Goal: Information Seeking & Learning: Learn about a topic

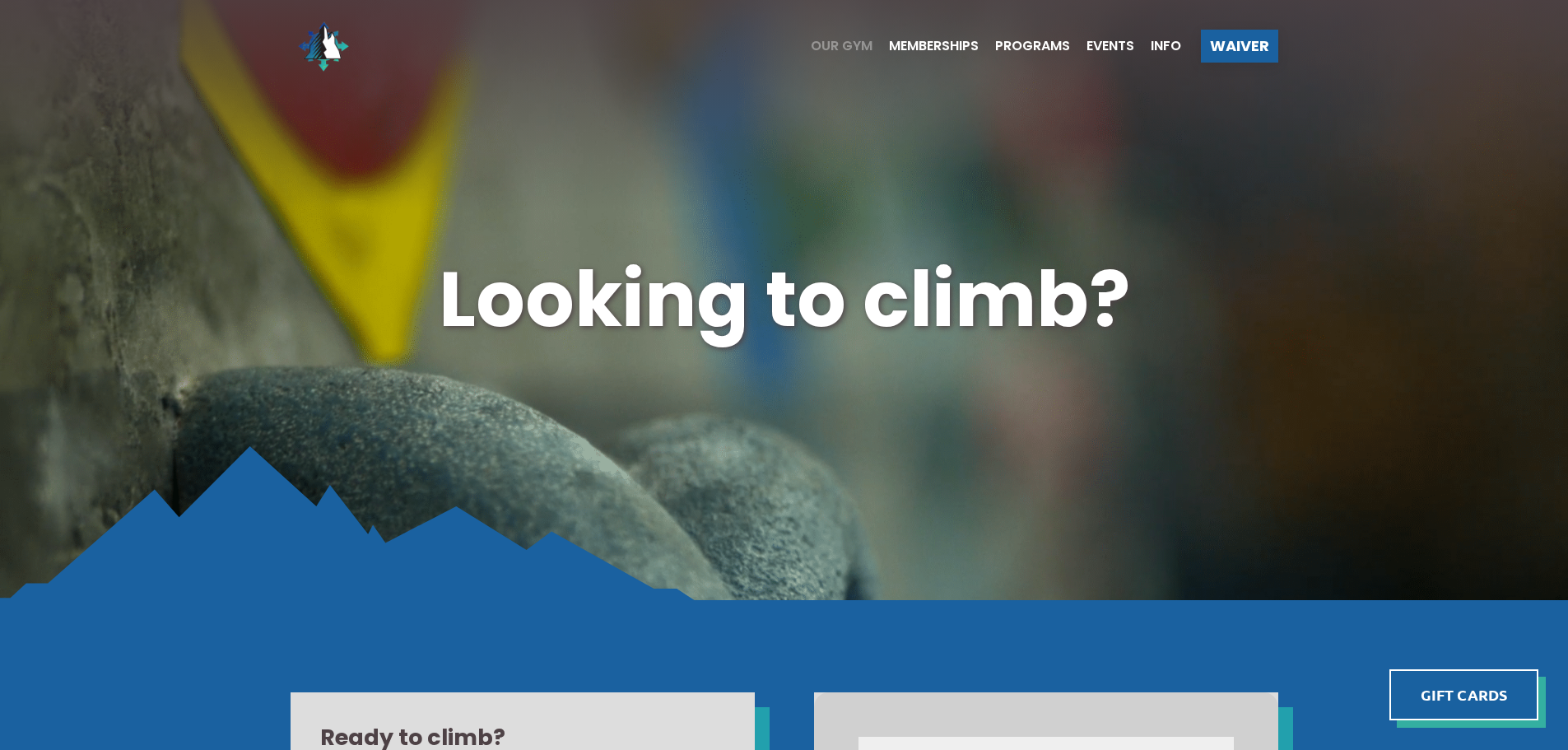
click at [834, 43] on span "Our Gym" at bounding box center [841, 46] width 61 height 13
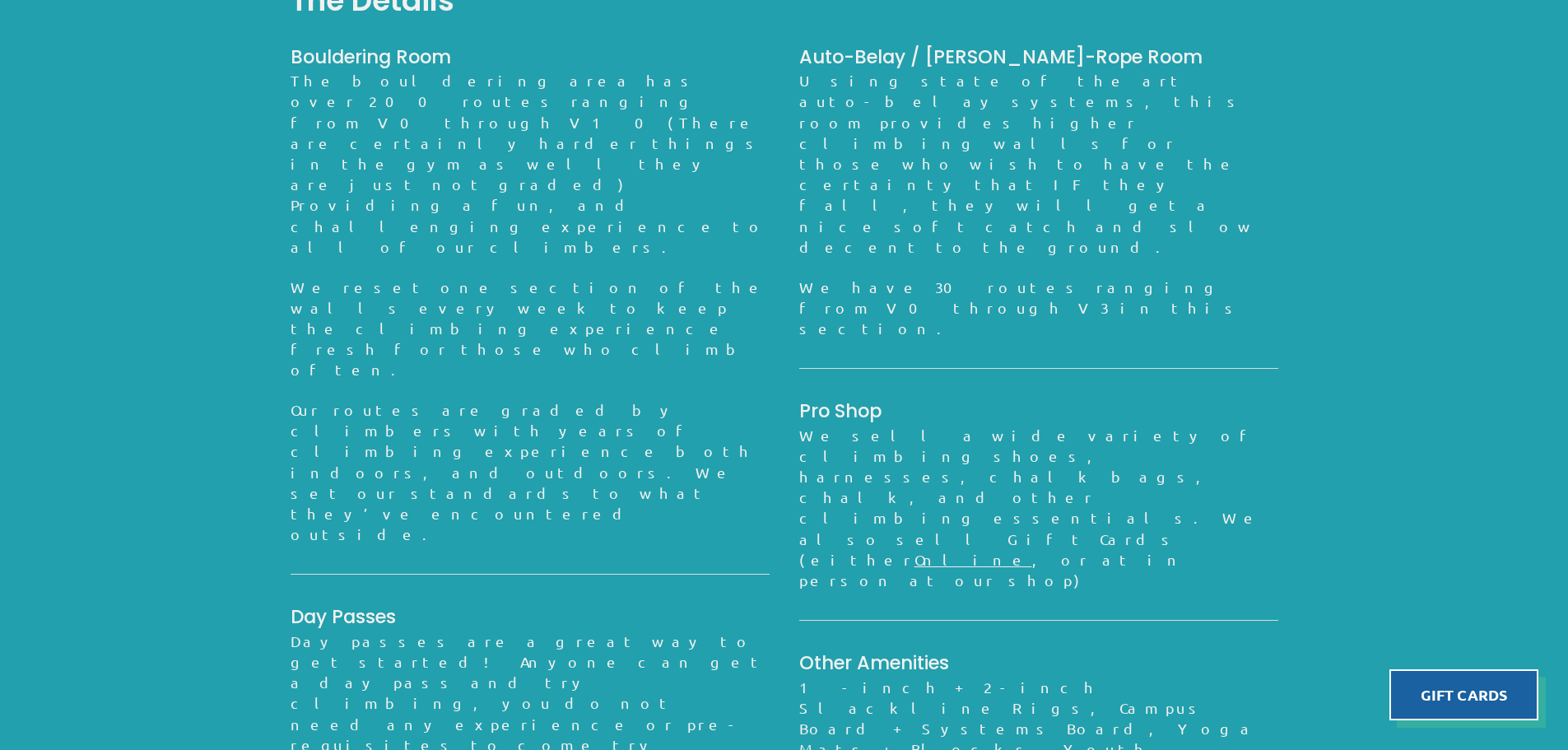
scroll to position [1473, 0]
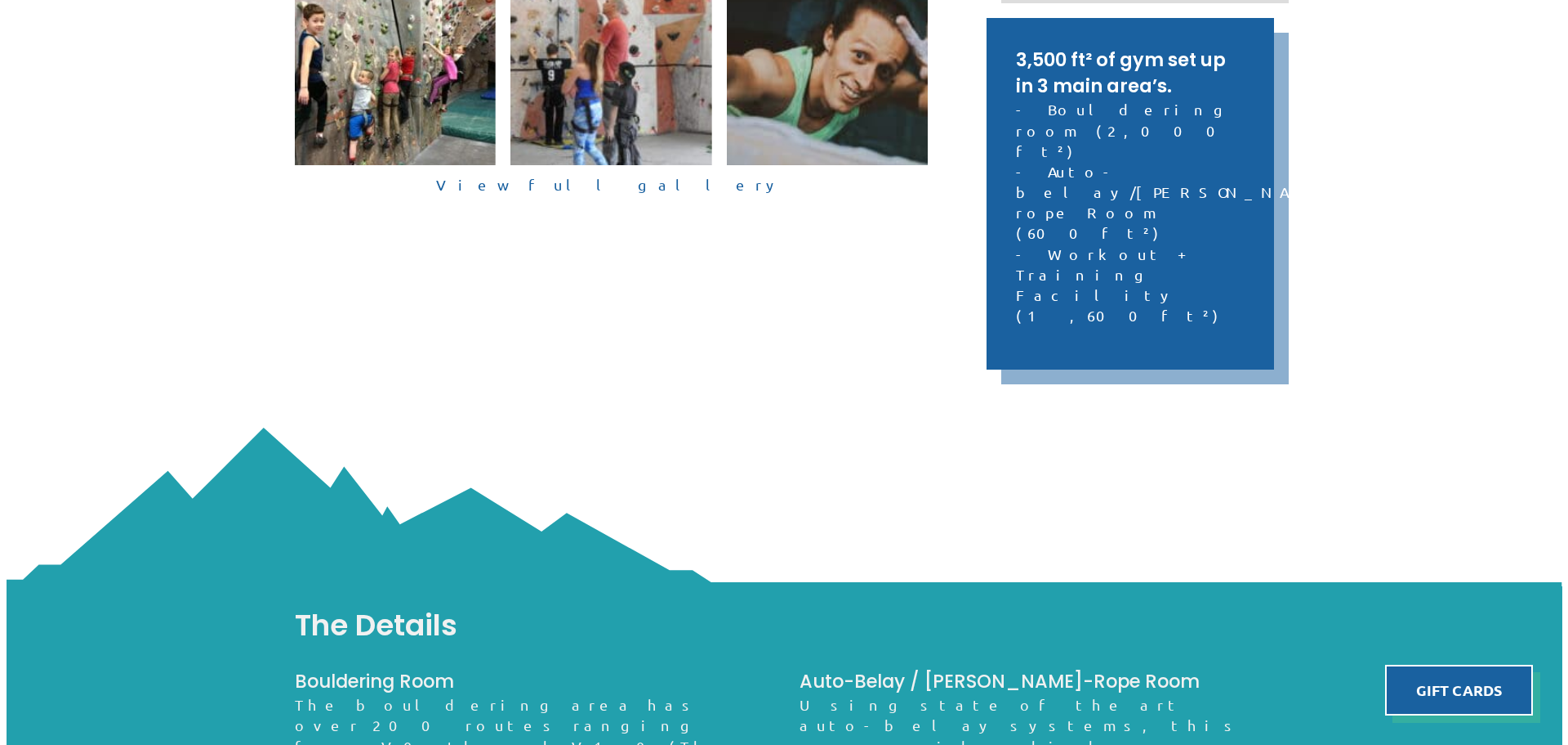
scroll to position [726, 0]
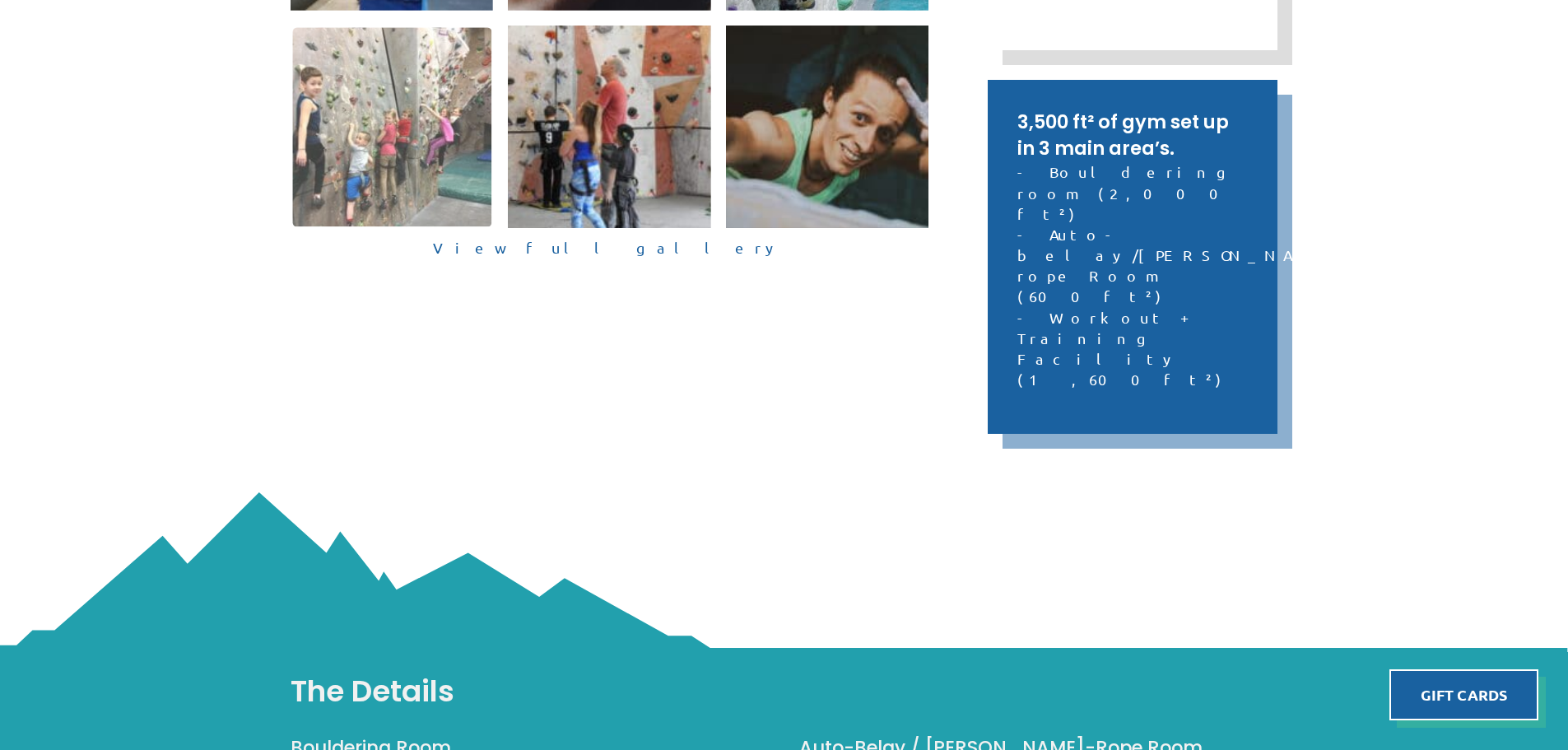
click at [370, 129] on img at bounding box center [392, 127] width 199 height 199
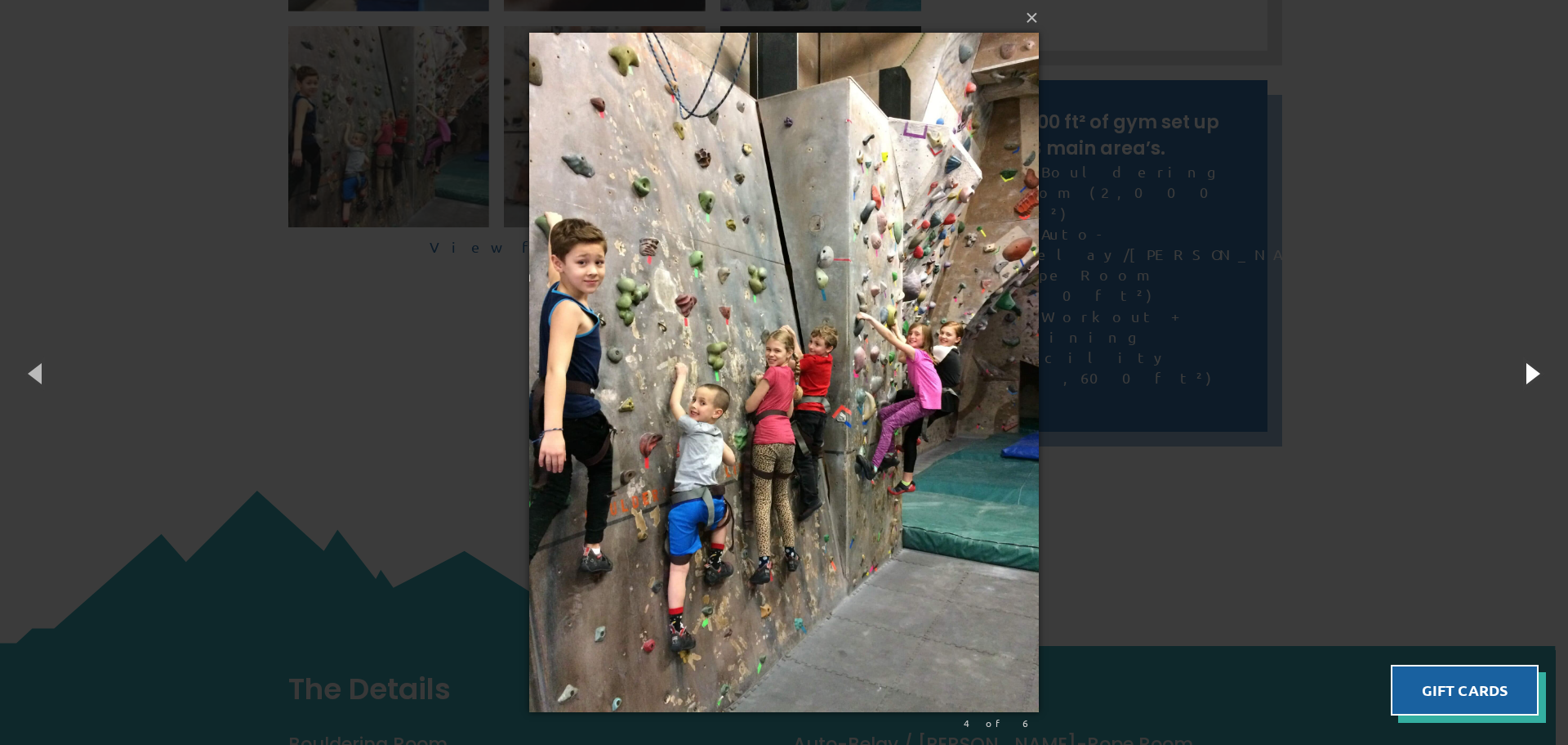
click at [1539, 379] on button "button" at bounding box center [1531, 372] width 74 height 90
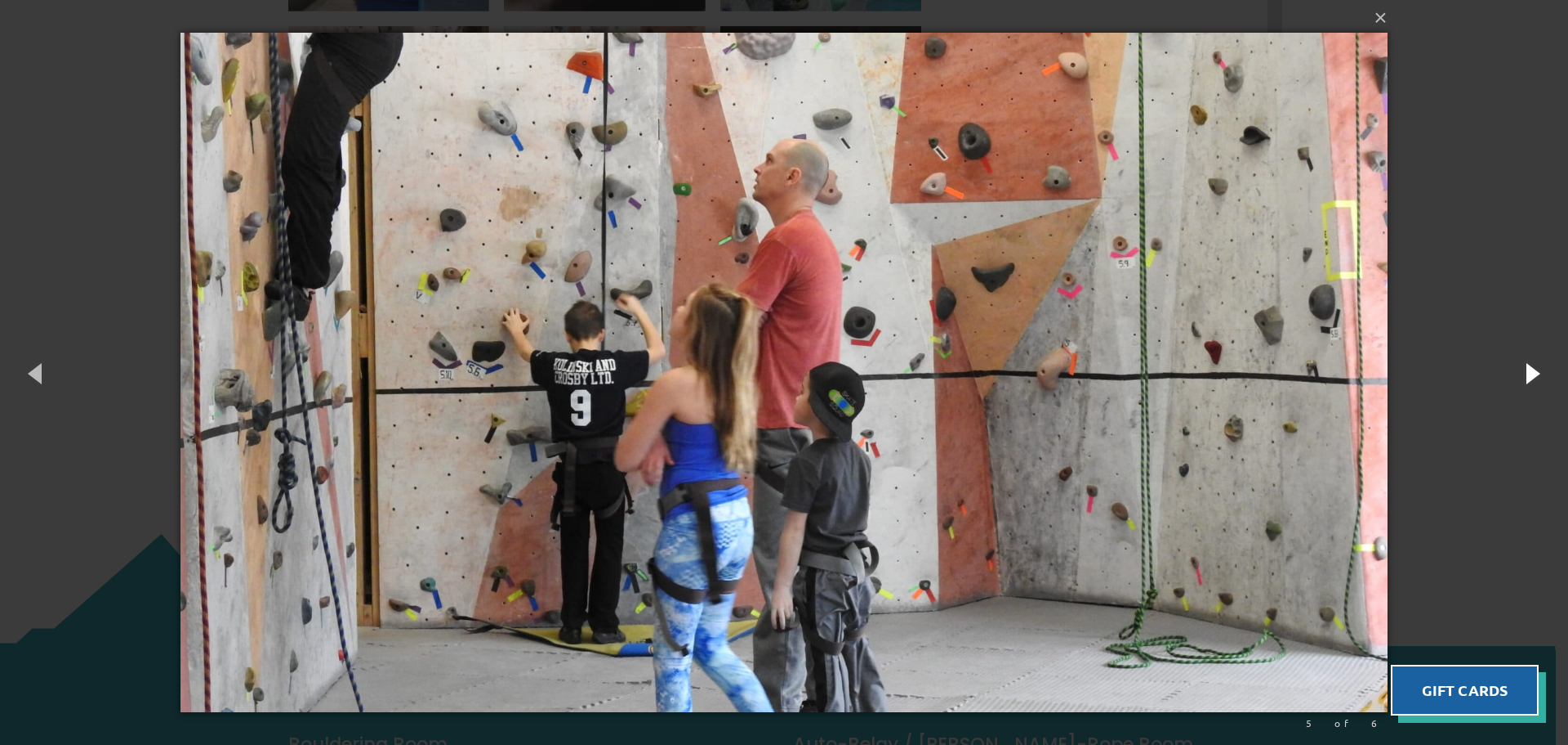
click at [1539, 379] on button "button" at bounding box center [1531, 372] width 74 height 90
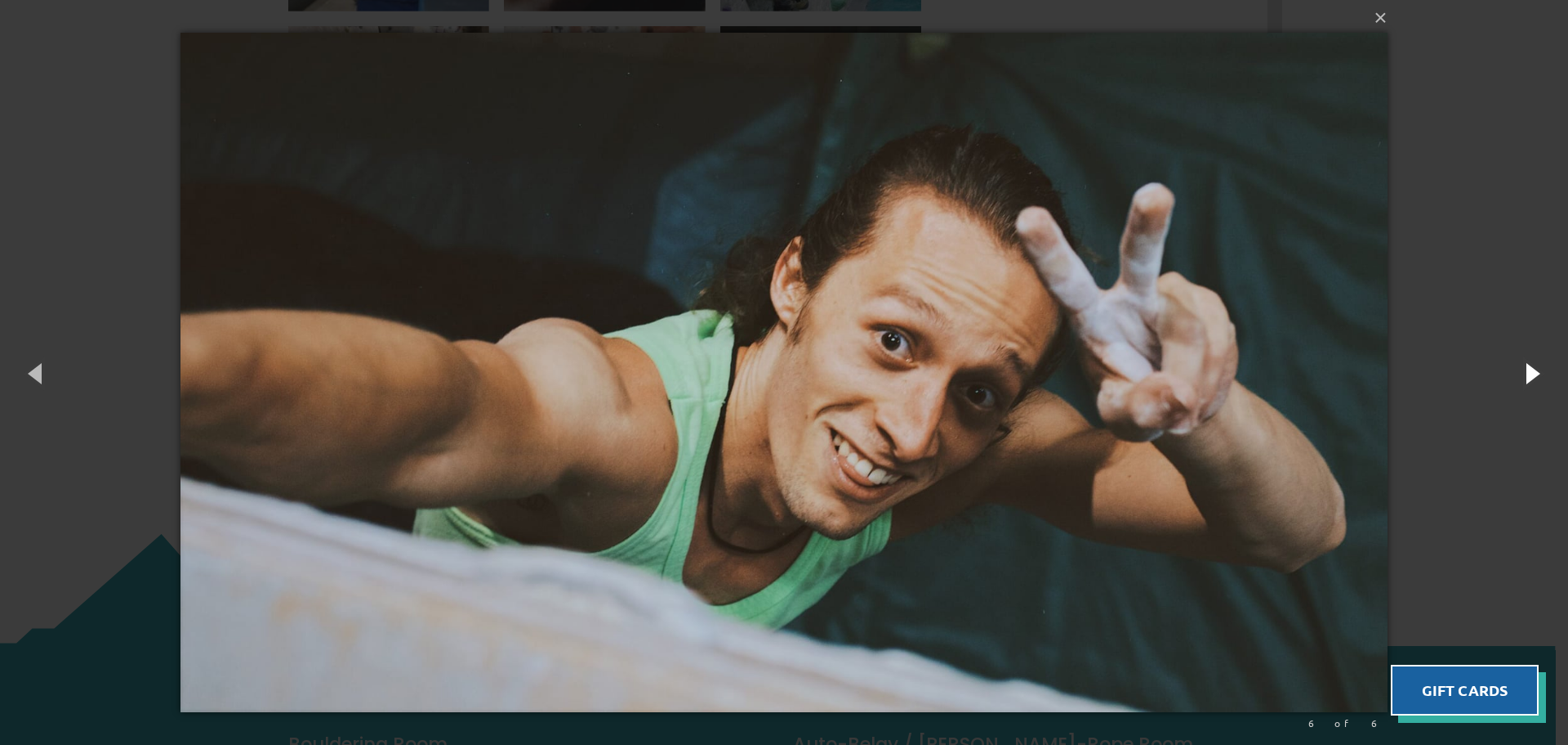
click at [1539, 379] on button "button" at bounding box center [1531, 372] width 74 height 90
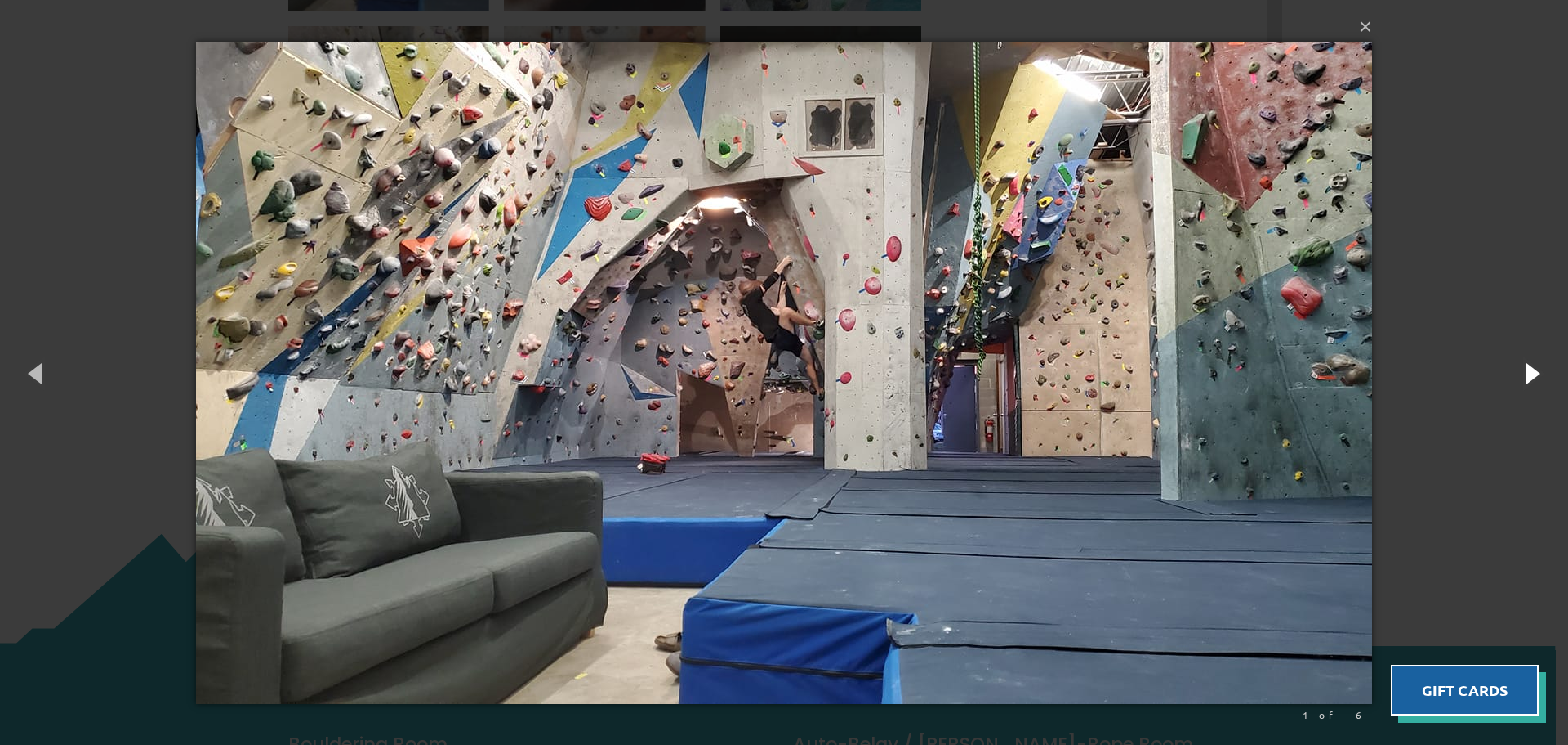
click at [1539, 379] on button "button" at bounding box center [1531, 372] width 74 height 90
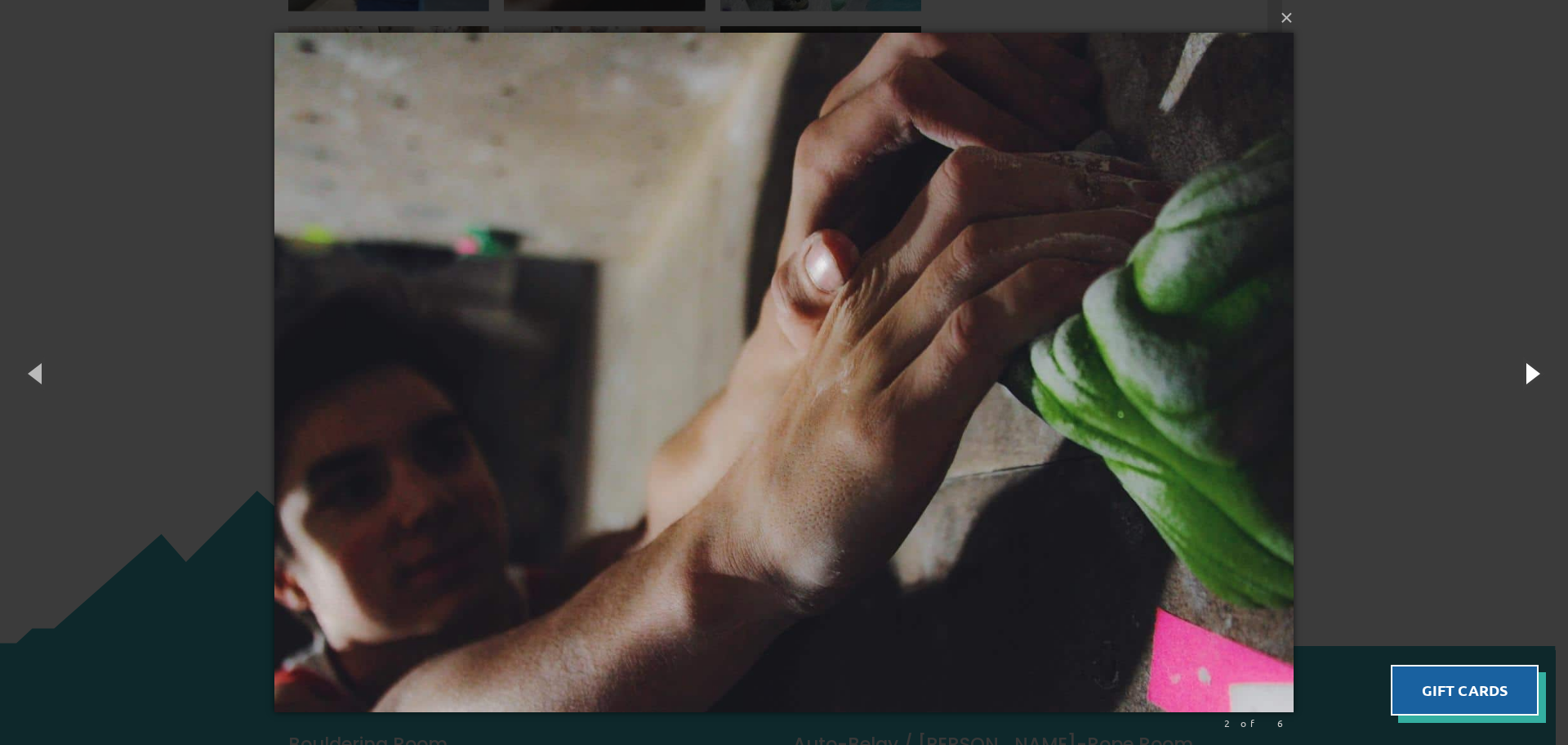
click at [1539, 379] on button "button" at bounding box center [1531, 372] width 74 height 90
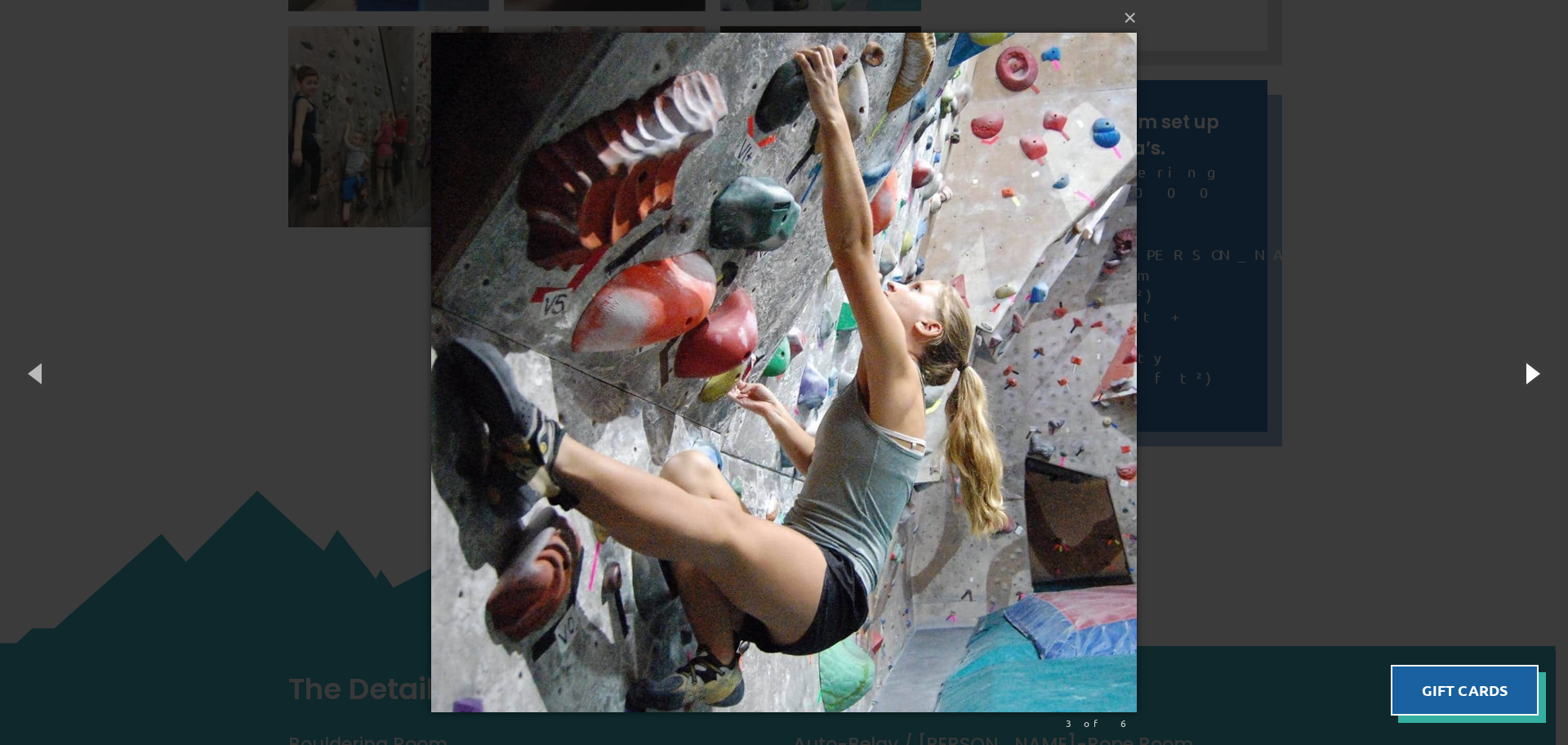
click at [1539, 379] on button "button" at bounding box center [1531, 372] width 74 height 90
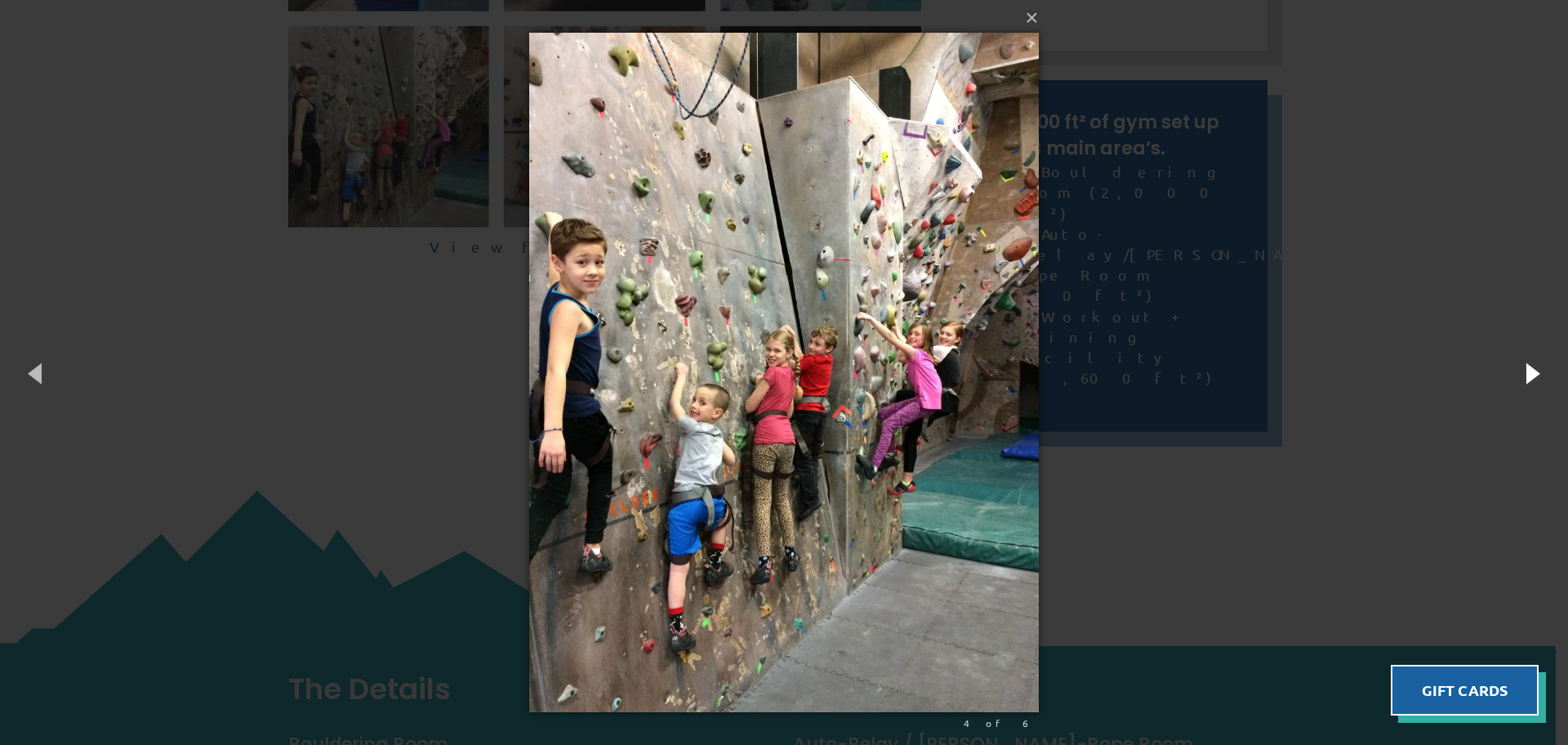
click at [1539, 379] on button "button" at bounding box center [1531, 372] width 74 height 90
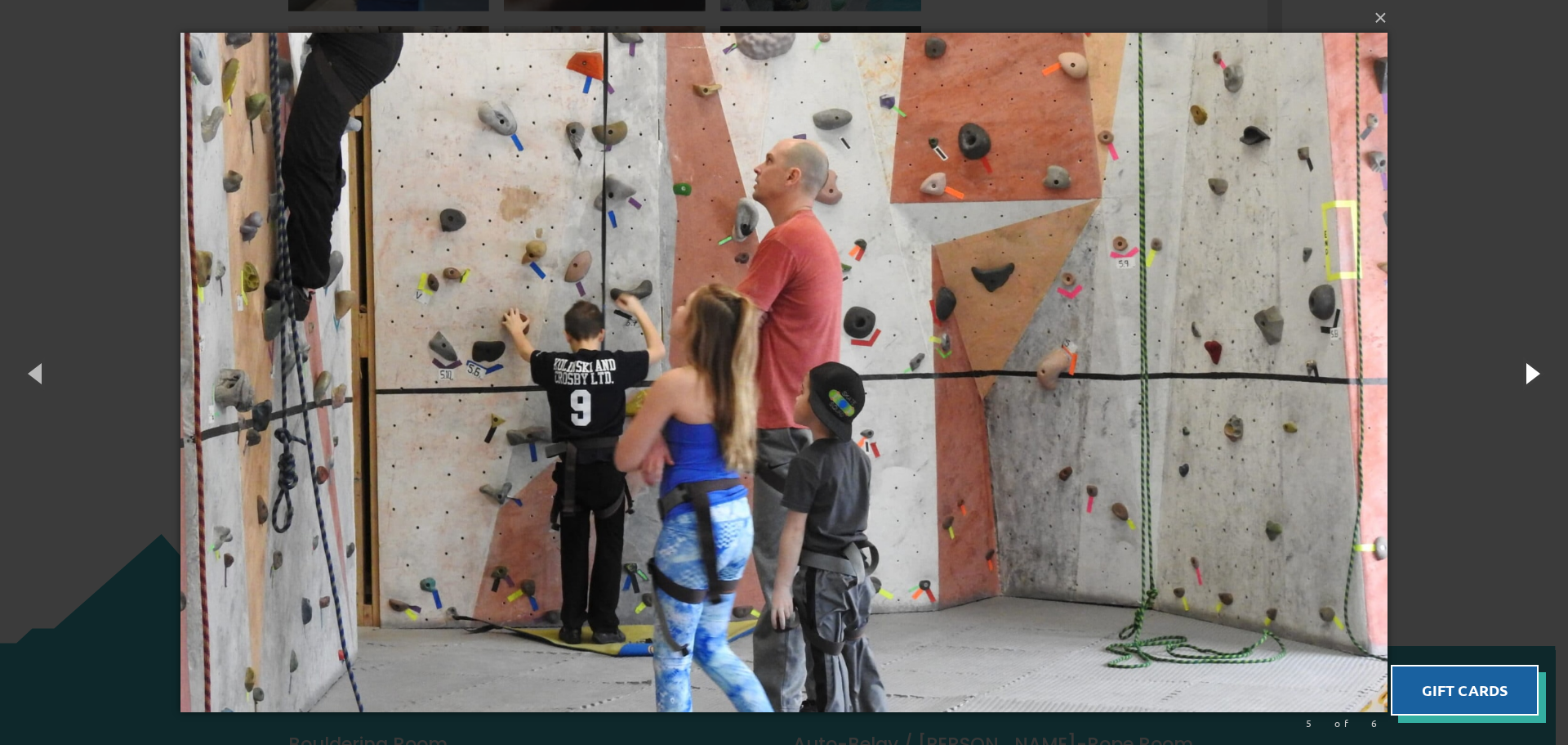
click at [1539, 379] on button "button" at bounding box center [1531, 372] width 74 height 90
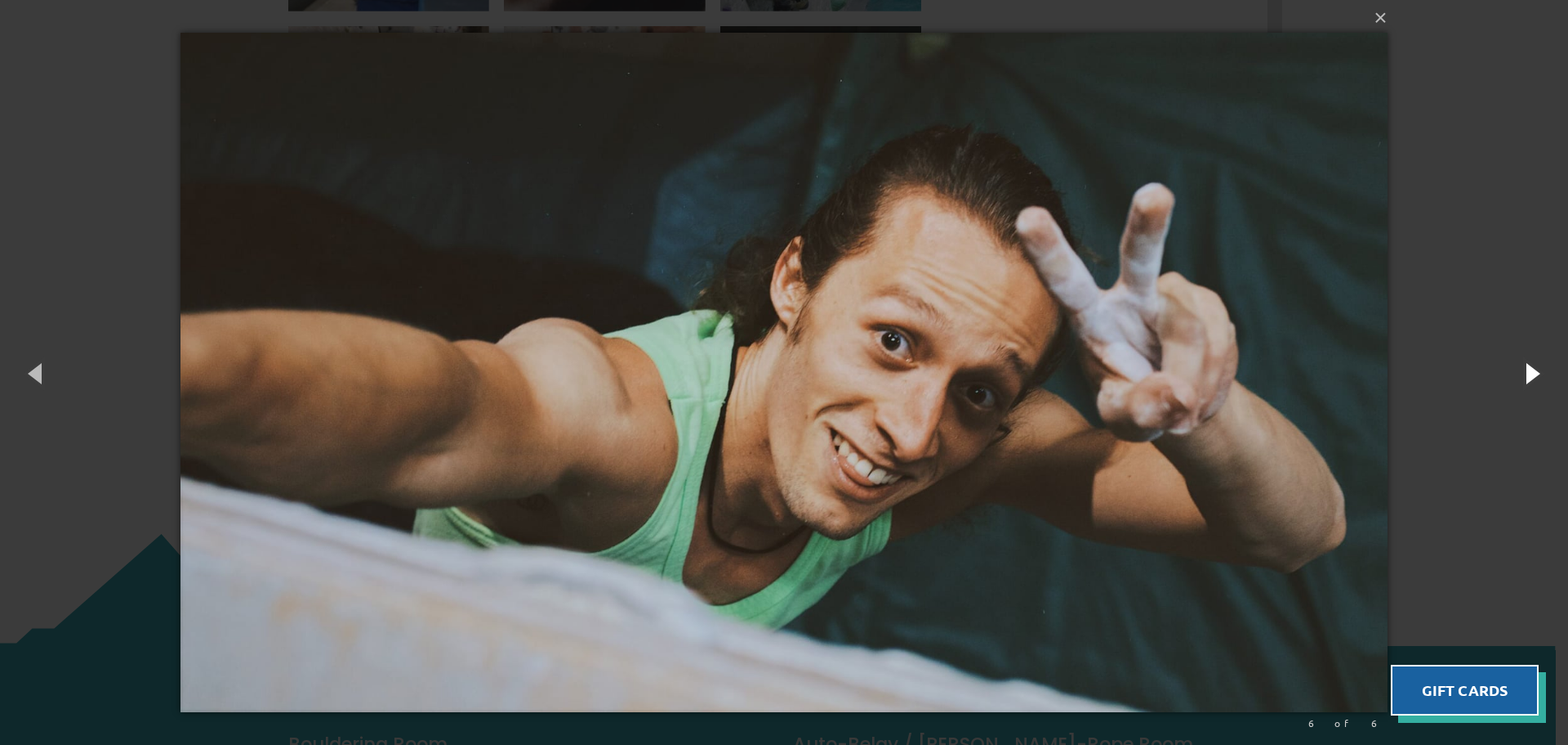
click at [1539, 379] on button "button" at bounding box center [1531, 372] width 74 height 90
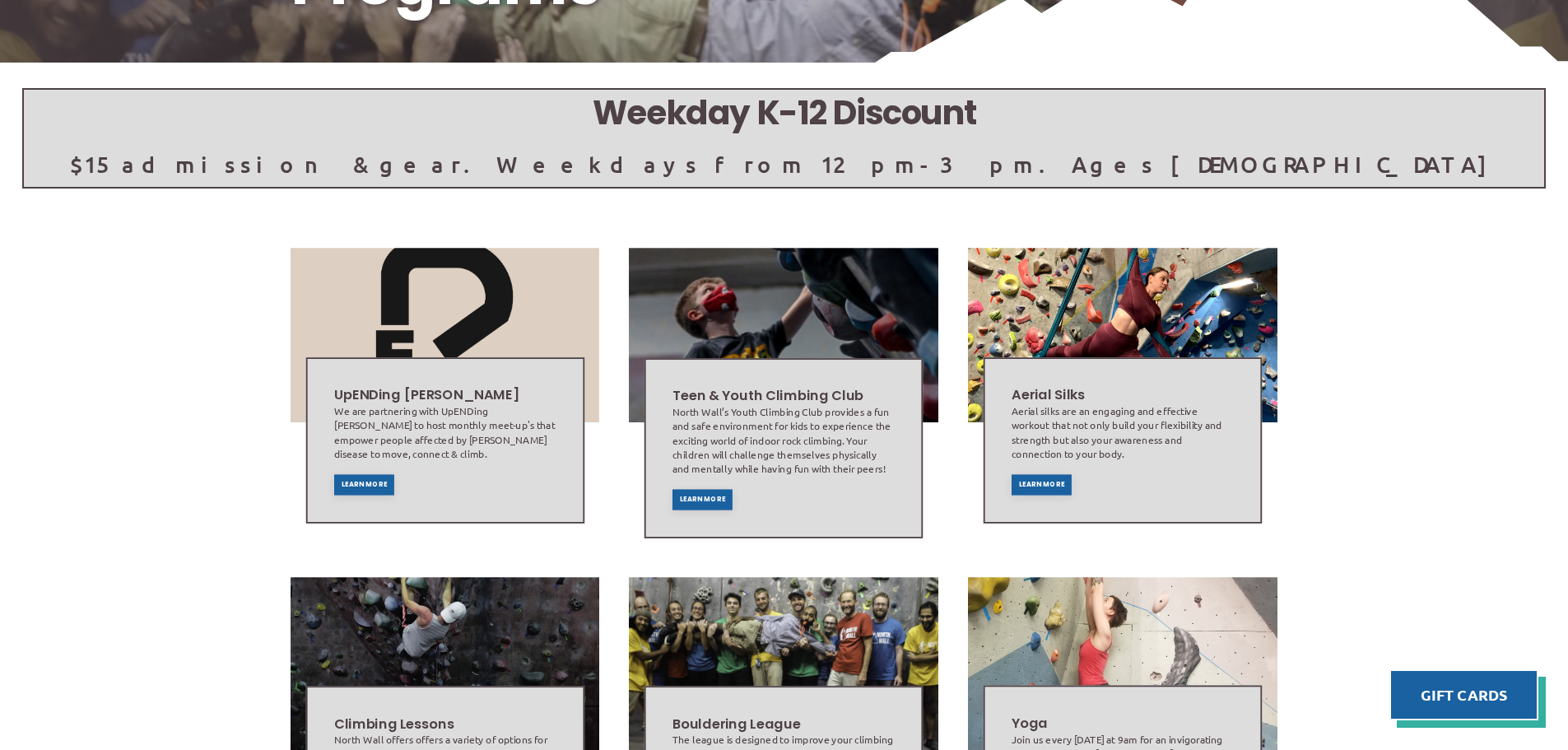
scroll to position [412, 0]
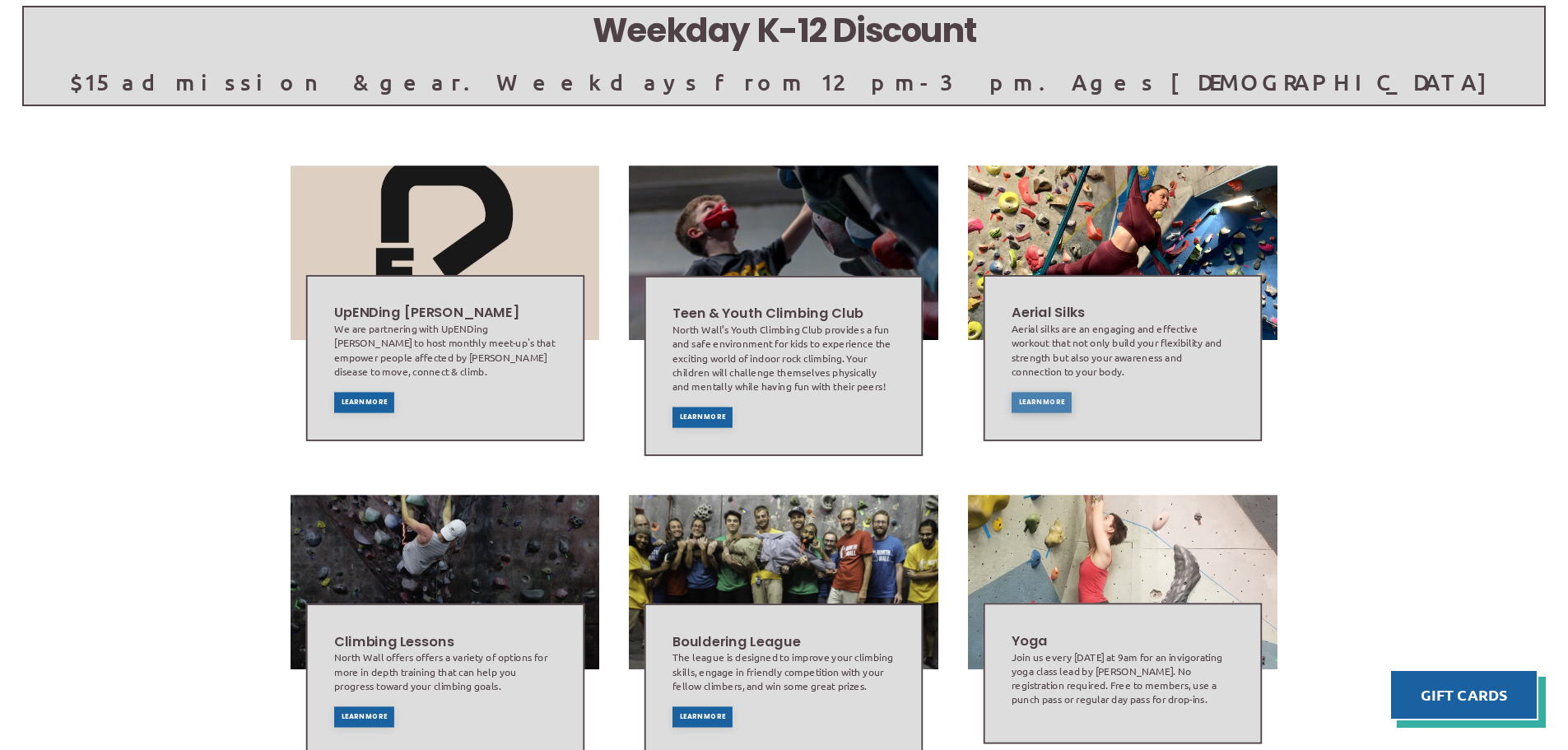
click at [1038, 406] on span "Learn More" at bounding box center [1042, 402] width 46 height 6
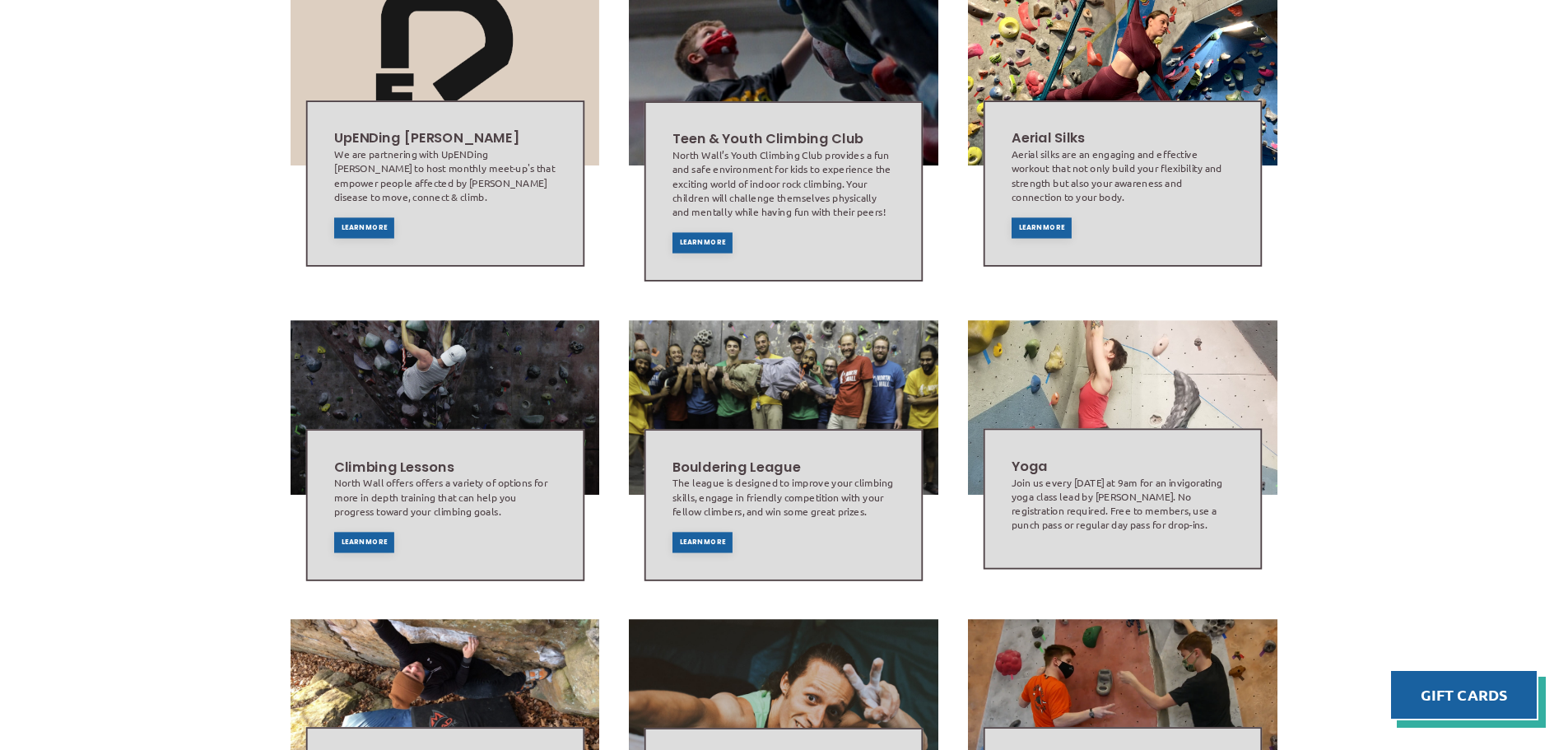
scroll to position [574, 0]
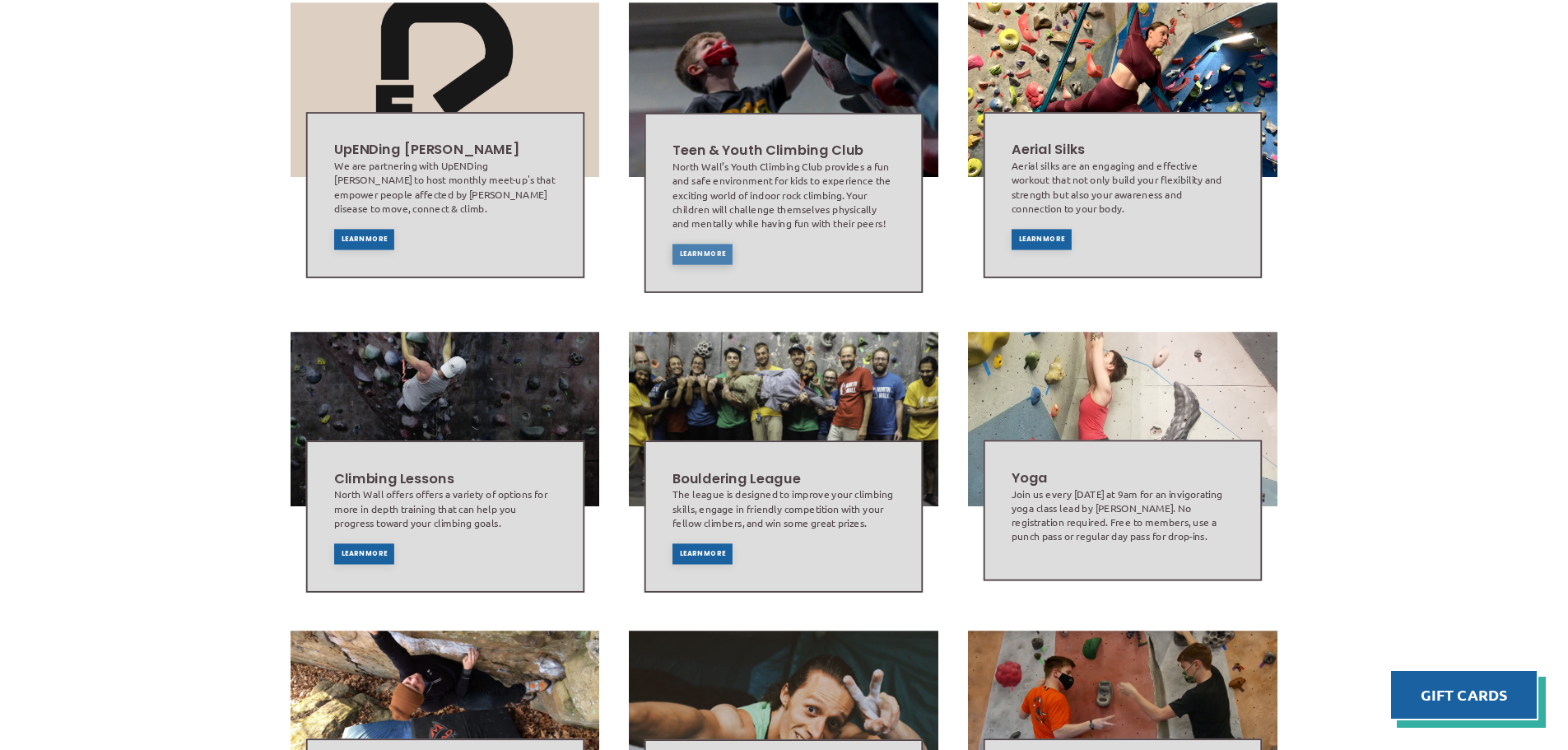
click at [708, 254] on span "Learn More" at bounding box center [703, 253] width 46 height 6
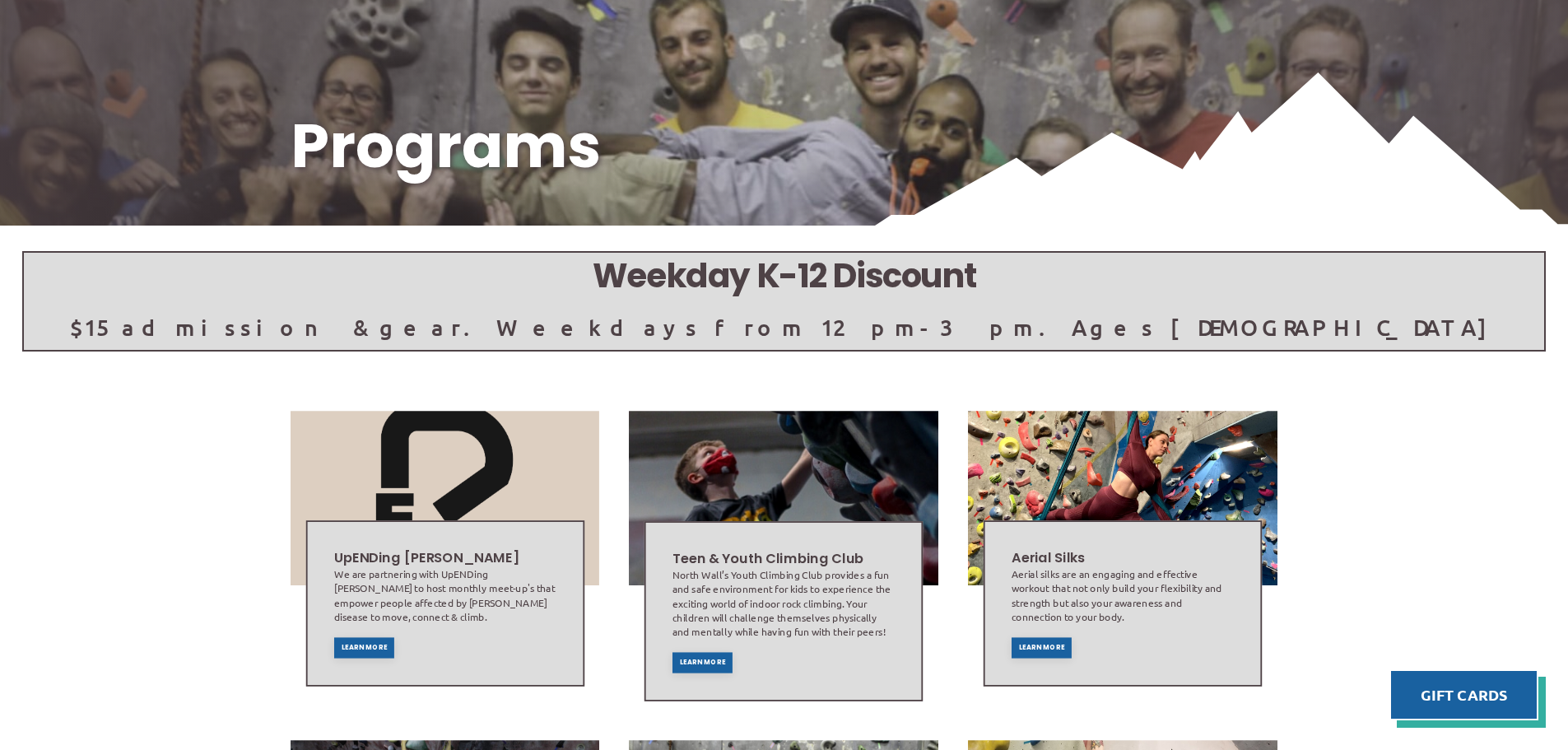
scroll to position [161, 0]
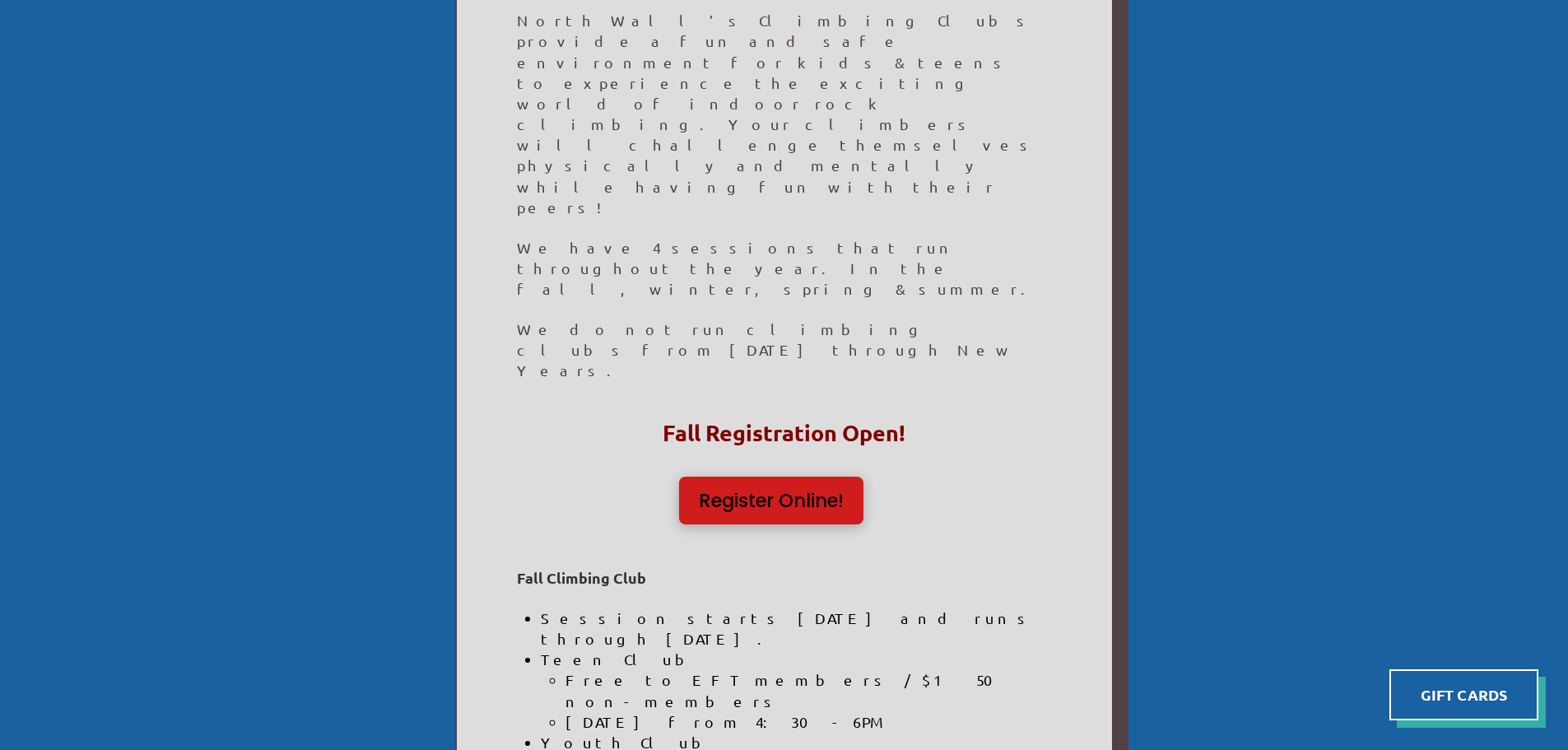
scroll to position [494, 0]
